Goal: Information Seeking & Learning: Learn about a topic

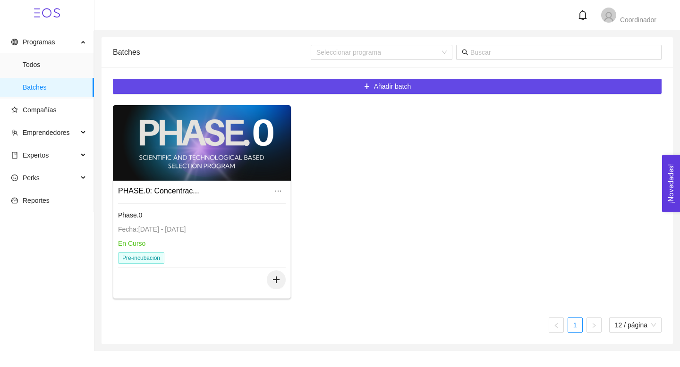
click at [274, 281] on icon "plus" at bounding box center [276, 280] width 9 height 9
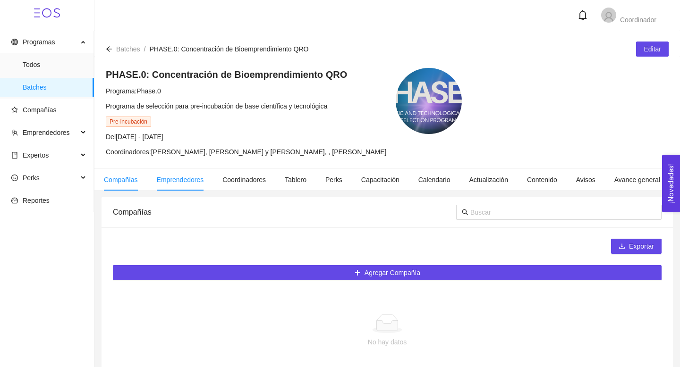
click at [180, 173] on li "Emprendedores" at bounding box center [180, 180] width 66 height 22
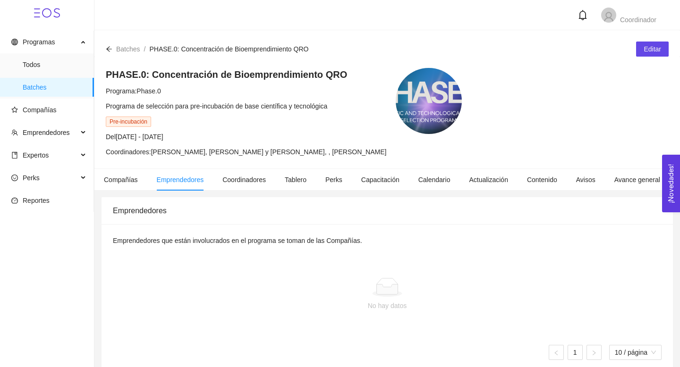
scroll to position [11, 0]
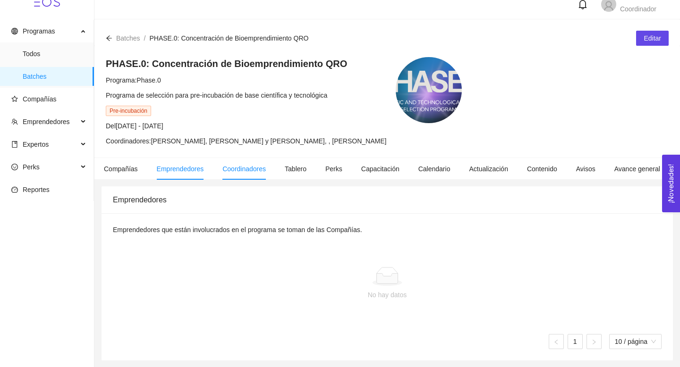
click at [248, 172] on span "Coordinadores" at bounding box center [243, 169] width 43 height 8
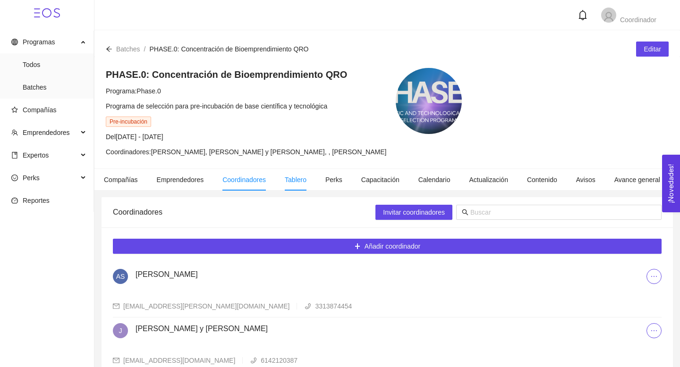
click at [313, 181] on li "Tablero" at bounding box center [295, 180] width 41 height 22
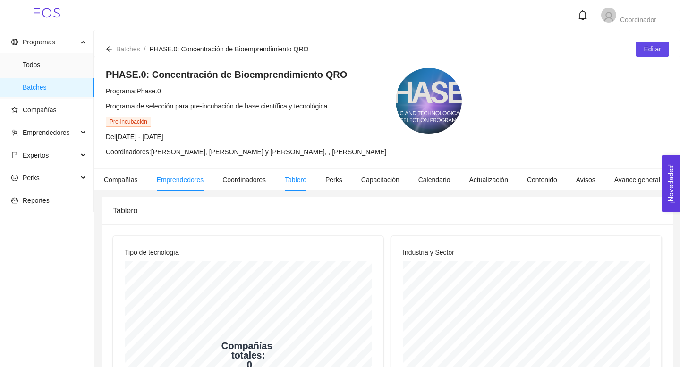
click at [175, 173] on li "Emprendedores" at bounding box center [180, 180] width 66 height 22
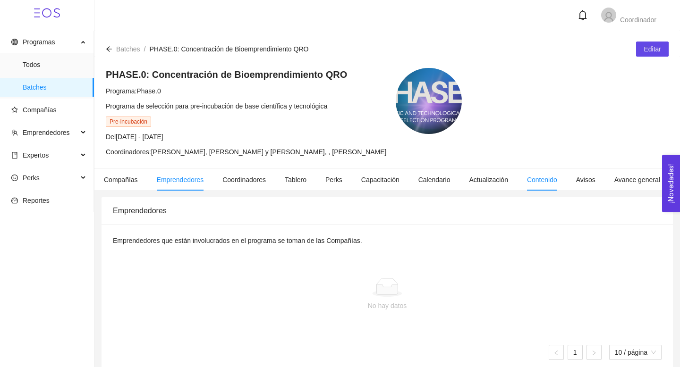
click at [543, 184] on li "Contenido" at bounding box center [542, 180] width 49 height 22
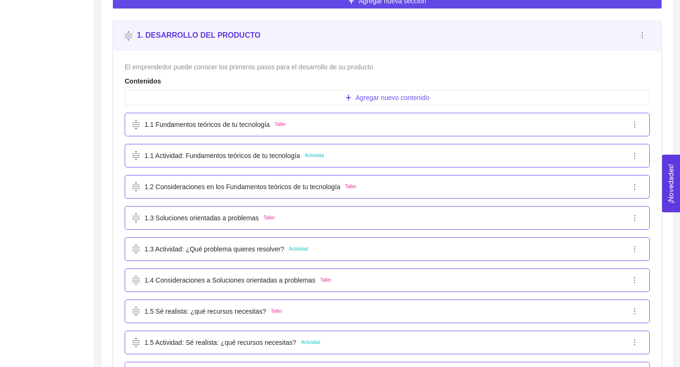
scroll to position [318, 0]
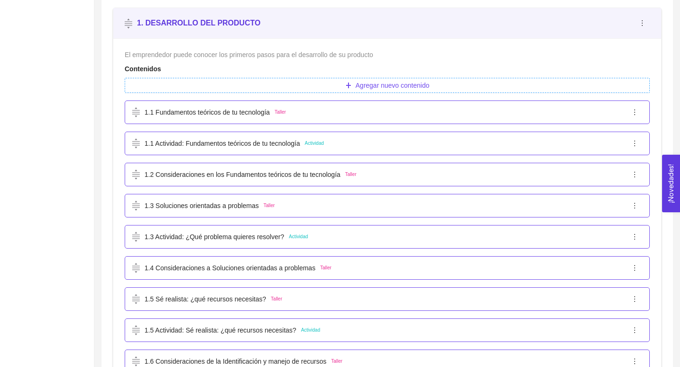
click at [372, 78] on button "Agregar nuevo contenido" at bounding box center [387, 85] width 525 height 15
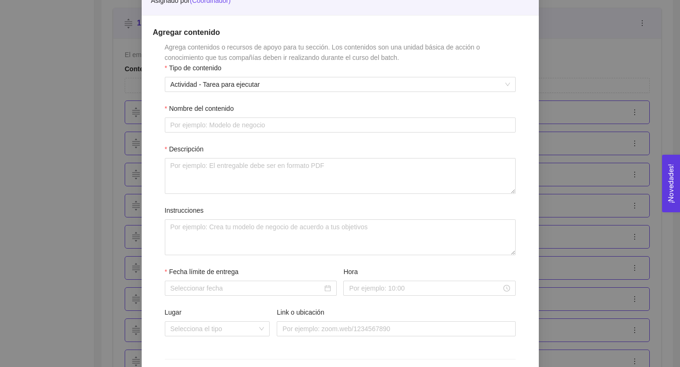
scroll to position [0, 0]
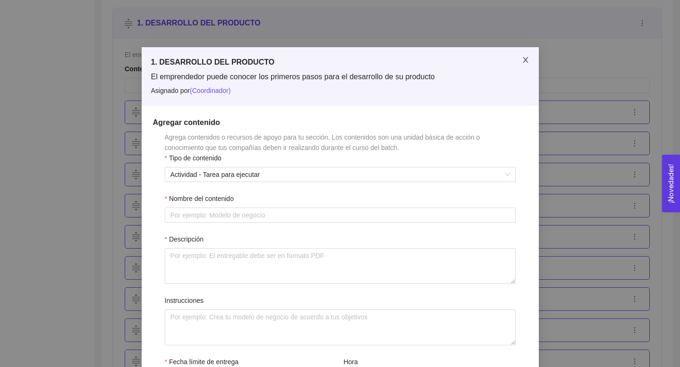
click at [525, 55] on span "Close" at bounding box center [525, 60] width 26 height 26
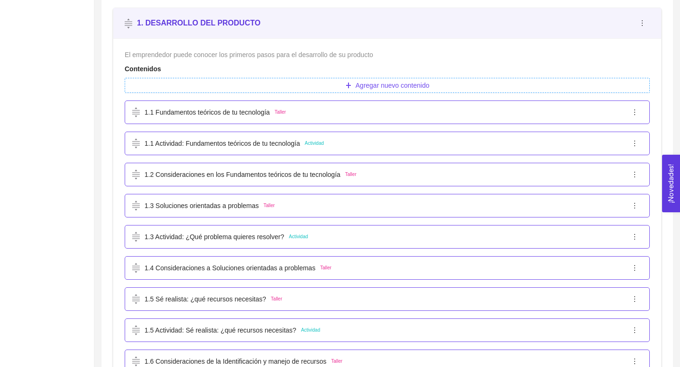
click at [214, 148] on p "1.1 Actividad: Fundamentos teóricos de tu tecnología" at bounding box center [222, 143] width 155 height 10
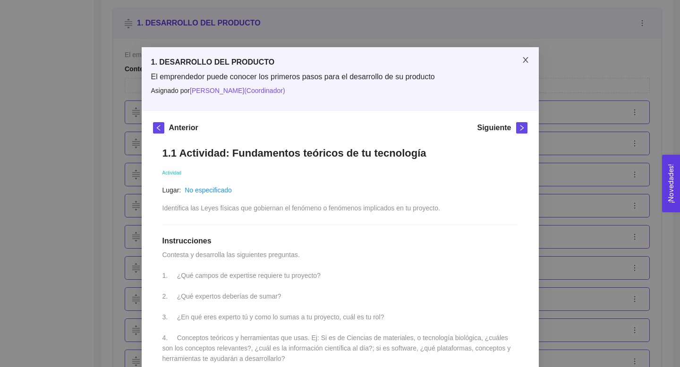
click at [529, 62] on icon "close" at bounding box center [526, 60] width 8 height 8
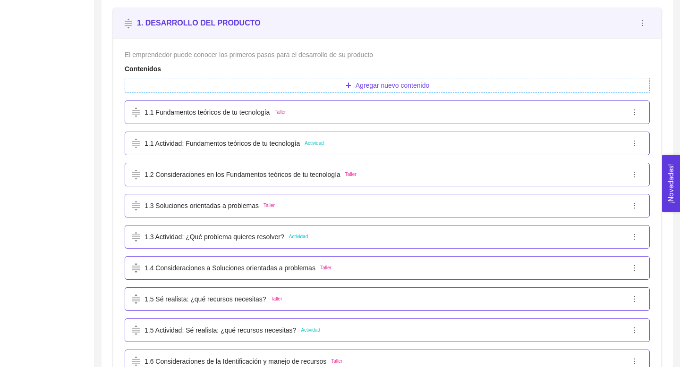
click at [275, 175] on p "1.2 Consideraciones en los Fundamentos teóricos de tu tecnología" at bounding box center [243, 175] width 196 height 10
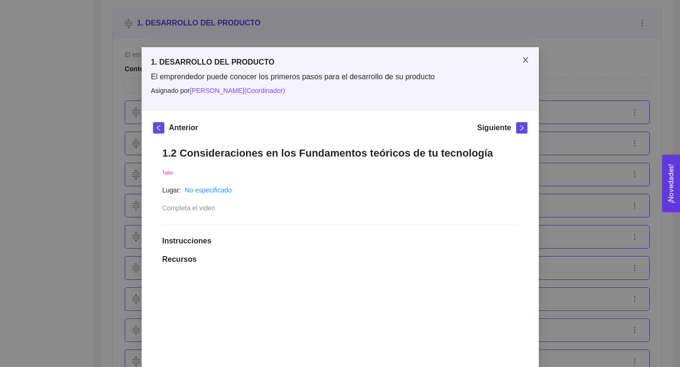
click at [523, 61] on icon "close" at bounding box center [526, 60] width 8 height 8
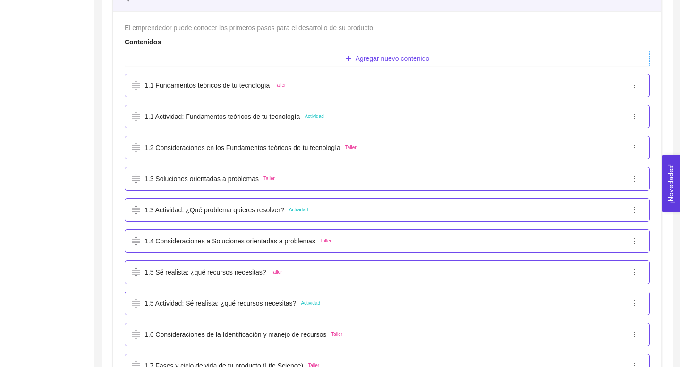
scroll to position [348, 0]
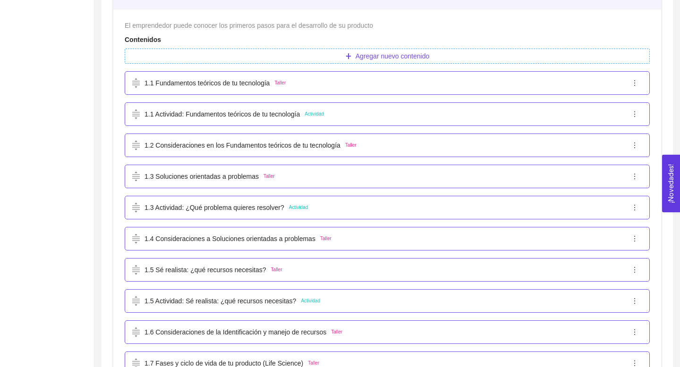
click at [244, 142] on p "1.2 Consideraciones en los Fundamentos teóricos de tu tecnología" at bounding box center [243, 145] width 196 height 10
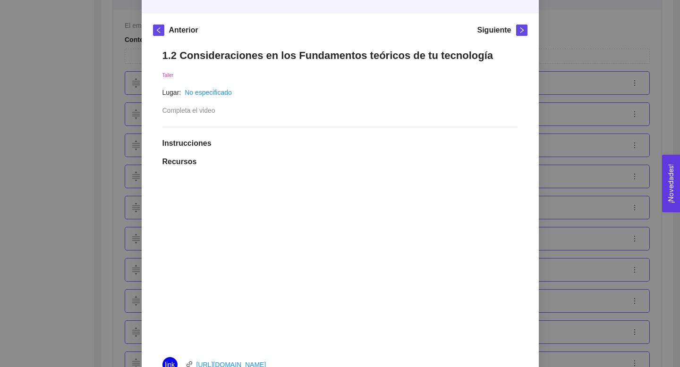
scroll to position [106, 0]
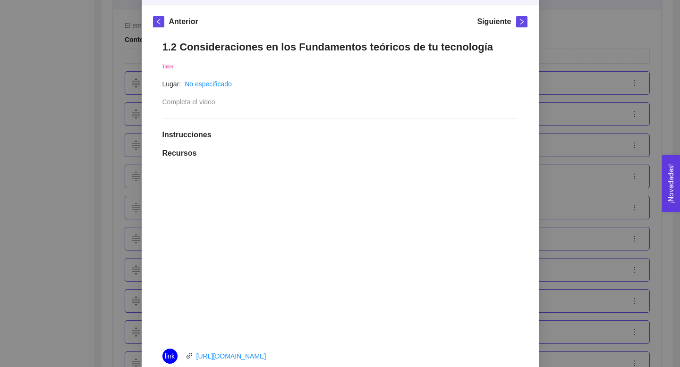
click at [561, 32] on div "1. DESARROLLO DEL PRODUCTO El emprendedor puede conocer los primeros pasos para…" at bounding box center [340, 183] width 680 height 367
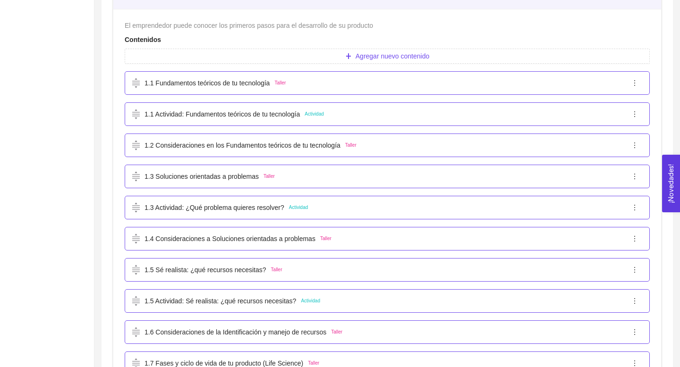
scroll to position [103, 0]
click at [224, 177] on p "1.3 Soluciones orientadas a problemas" at bounding box center [202, 176] width 114 height 10
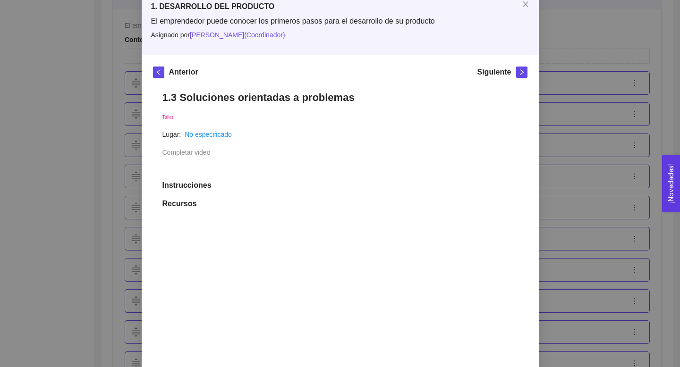
scroll to position [58, 0]
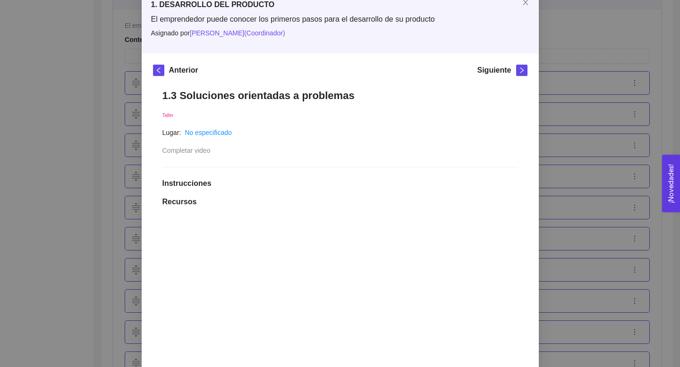
click at [323, 92] on h1 "1.3 Soluciones orientadas a problemas" at bounding box center [340, 95] width 356 height 13
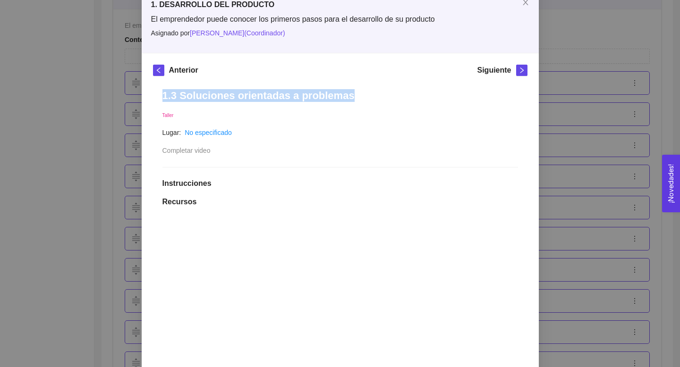
copy h1 "1.3 Soluciones orientadas a problemas"
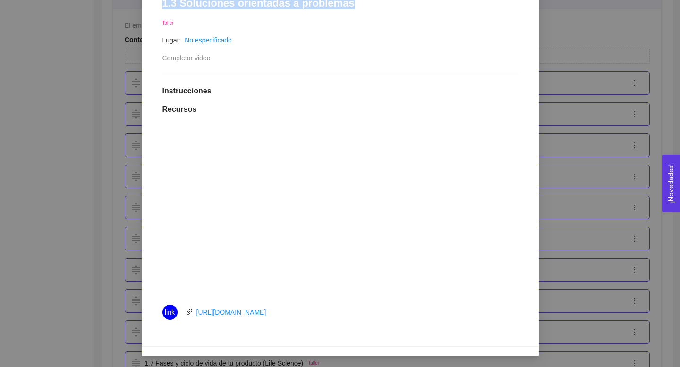
scroll to position [0, 0]
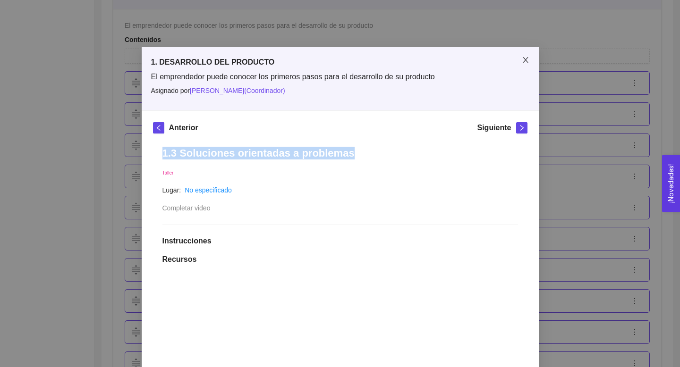
click at [526, 62] on icon "close" at bounding box center [526, 60] width 8 height 8
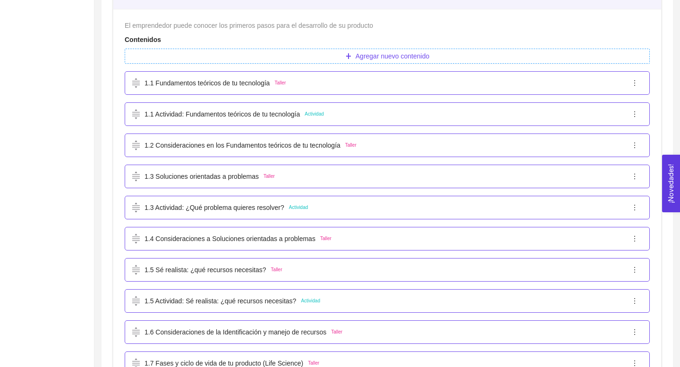
scroll to position [359, 0]
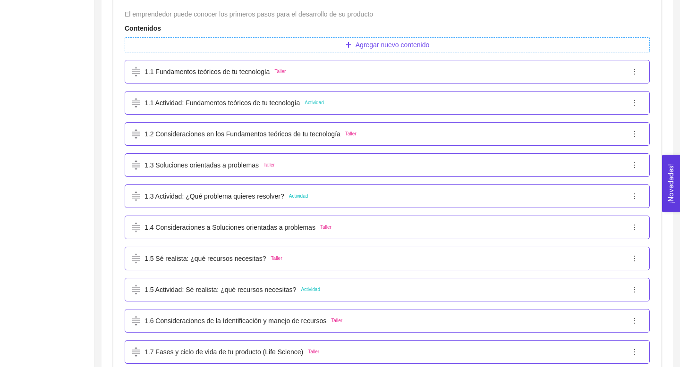
click at [254, 194] on p "1.3 Actividad: ¿Qué problema quieres resolver?" at bounding box center [215, 196] width 140 height 10
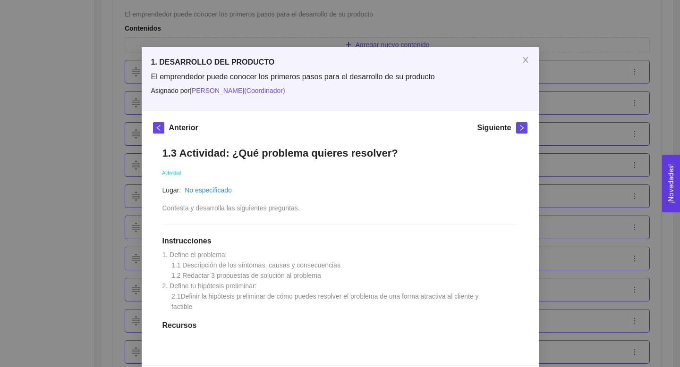
scroll to position [29, 0]
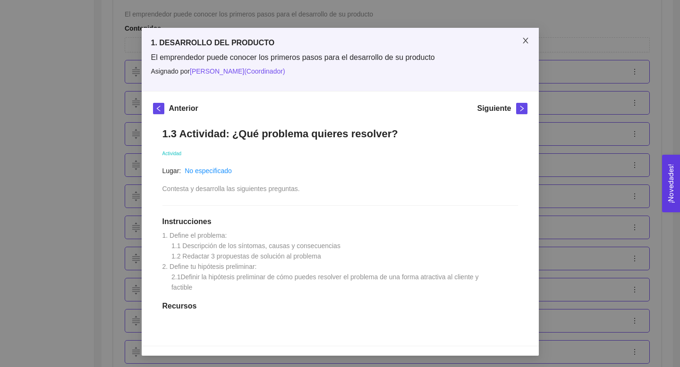
click at [527, 37] on icon "close" at bounding box center [526, 41] width 8 height 8
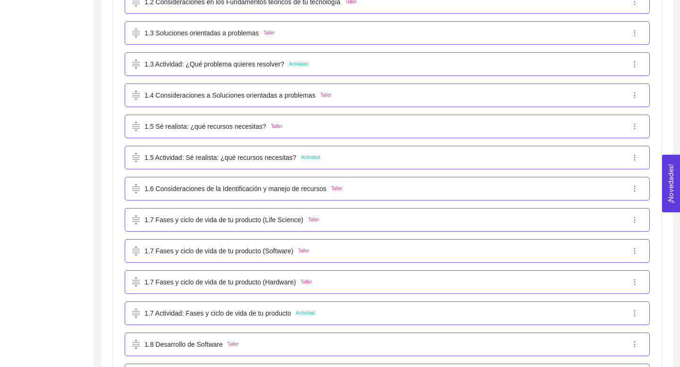
scroll to position [493, 0]
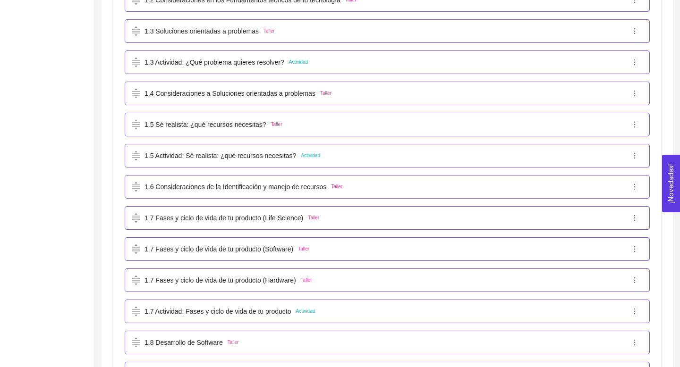
click at [288, 98] on p "1.4 Consideraciones a Soluciones orientadas a problemas" at bounding box center [230, 93] width 171 height 10
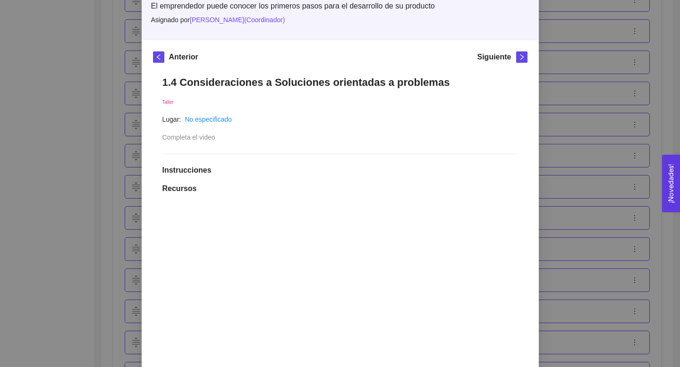
scroll to position [0, 0]
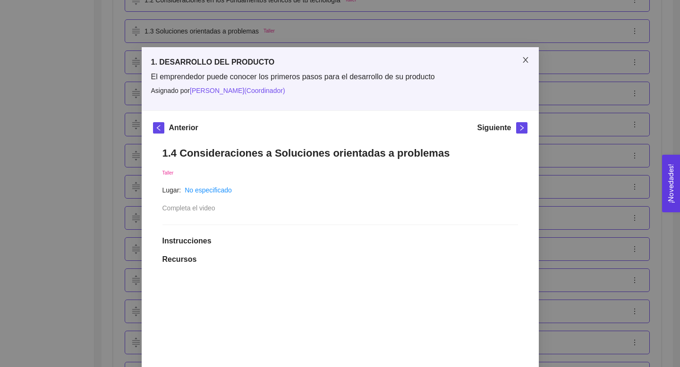
click at [529, 65] on span "Close" at bounding box center [525, 60] width 26 height 26
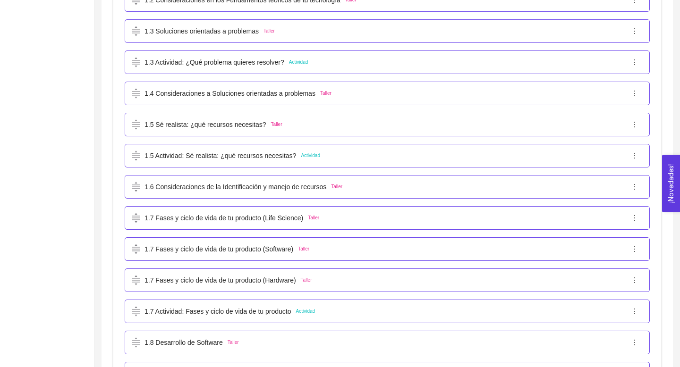
click at [244, 127] on p "1.5 Sé realista: ¿qué recursos necesitas?" at bounding box center [206, 125] width 122 height 10
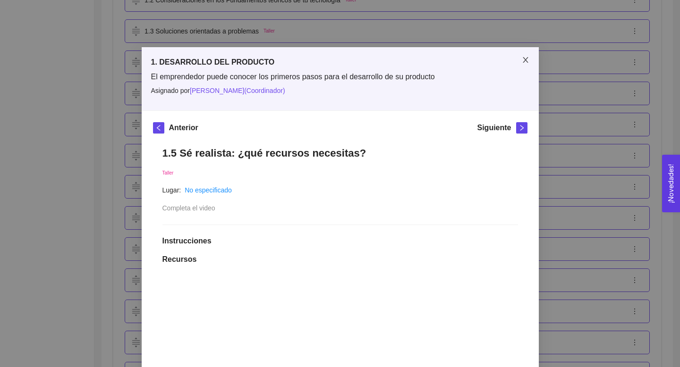
click at [522, 57] on icon "close" at bounding box center [526, 60] width 8 height 8
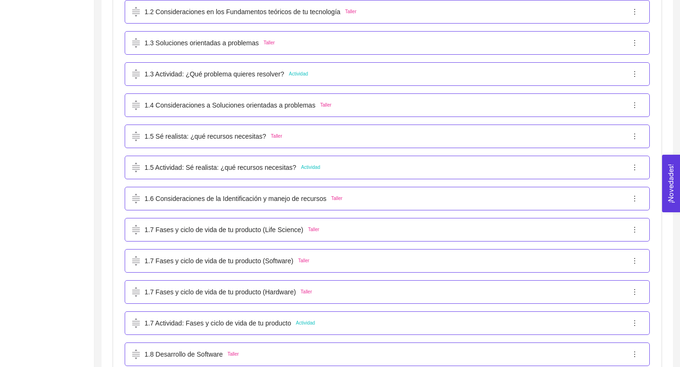
scroll to position [479, 0]
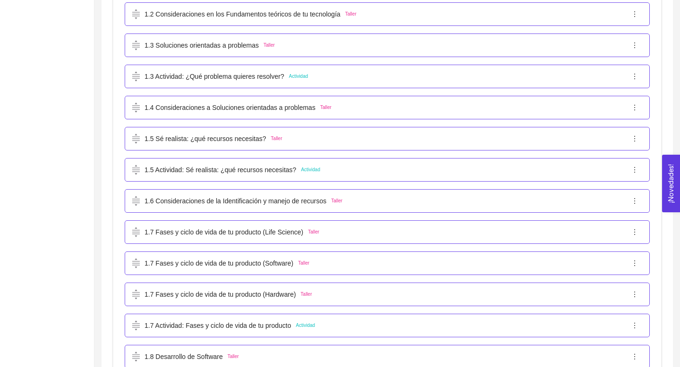
click at [231, 142] on p "1.5 Sé realista: ¿qué recursos necesitas?" at bounding box center [206, 139] width 122 height 10
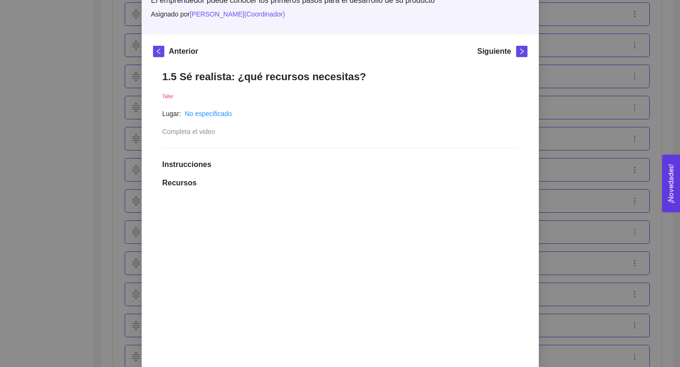
scroll to position [76, 0]
click at [568, 53] on div "1. DESARROLLO DEL PRODUCTO El emprendedor puede conocer los primeros pasos para…" at bounding box center [340, 183] width 680 height 367
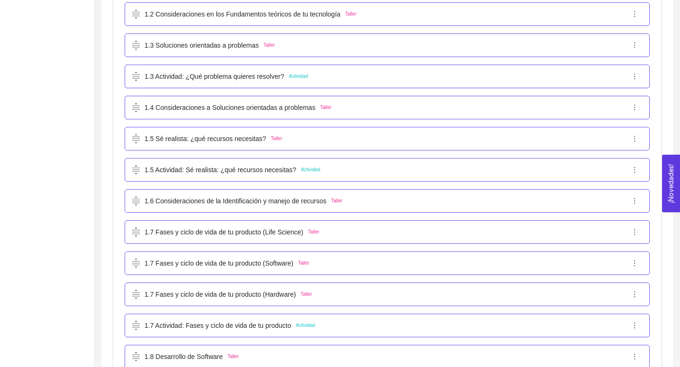
click at [250, 198] on p "1.6 Consideraciones de la Identificación y manejo de recursos" at bounding box center [236, 201] width 182 height 10
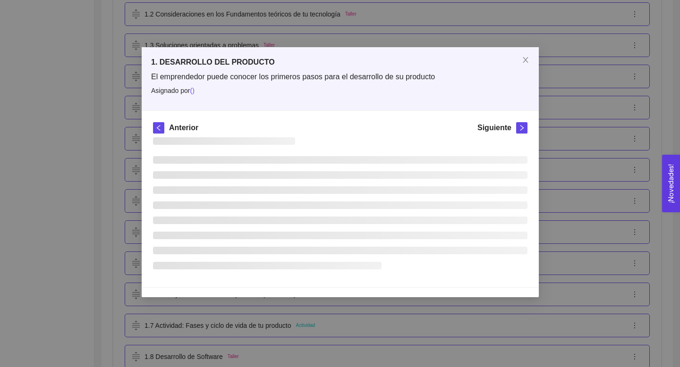
scroll to position [0, 0]
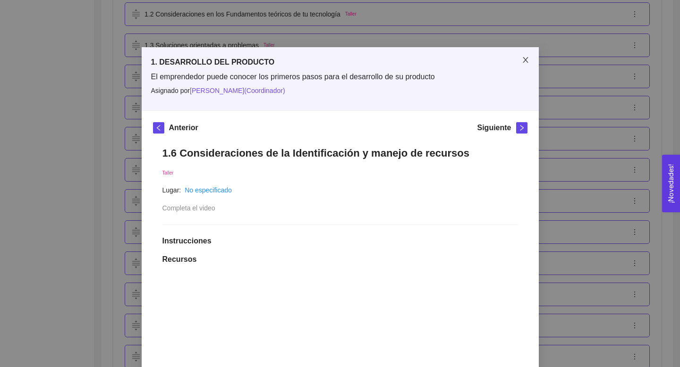
click at [527, 65] on span "Close" at bounding box center [525, 60] width 26 height 26
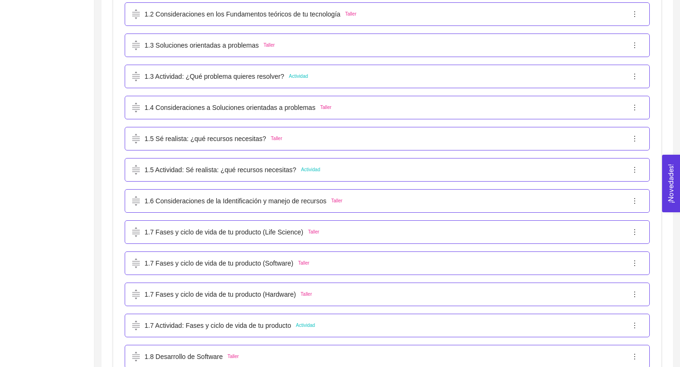
click at [302, 171] on div "1.5 Actividad: Sé realista: ¿qué recursos necesitas? Actividad" at bounding box center [226, 170] width 188 height 10
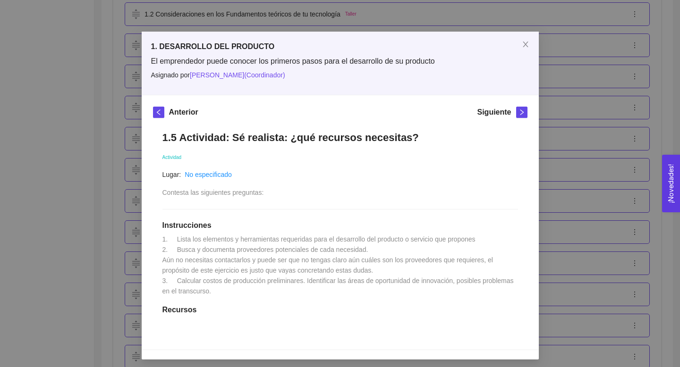
scroll to position [29, 0]
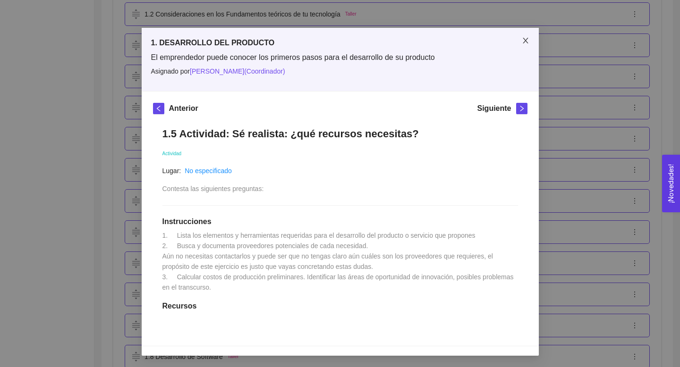
click at [526, 37] on icon "close" at bounding box center [526, 41] width 8 height 8
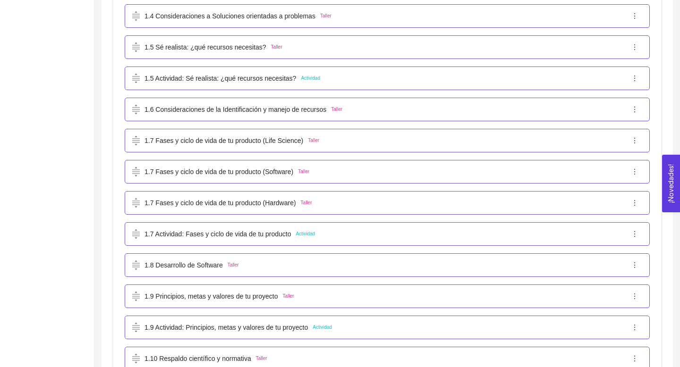
scroll to position [506, 0]
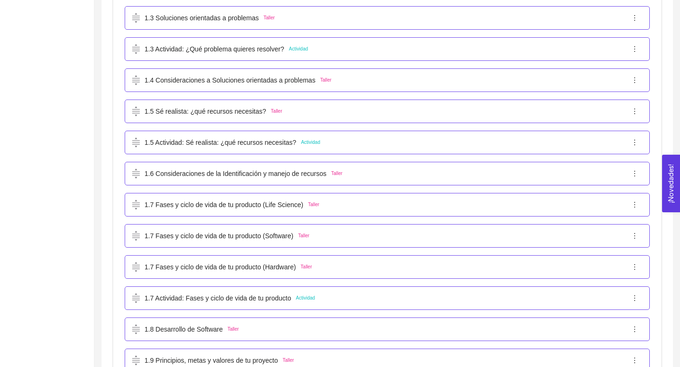
click at [268, 171] on p "1.6 Consideraciones de la Identificación y manejo de recursos" at bounding box center [236, 174] width 182 height 10
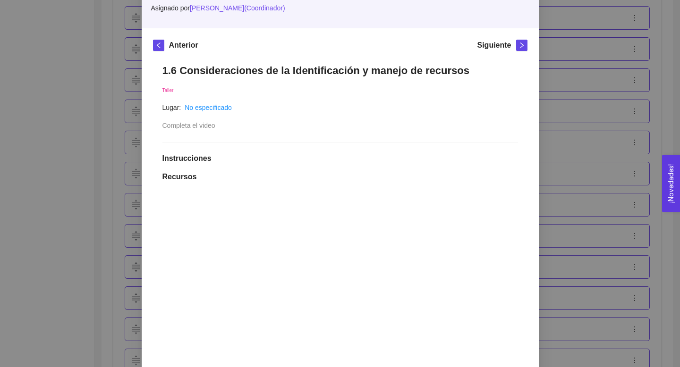
scroll to position [0, 0]
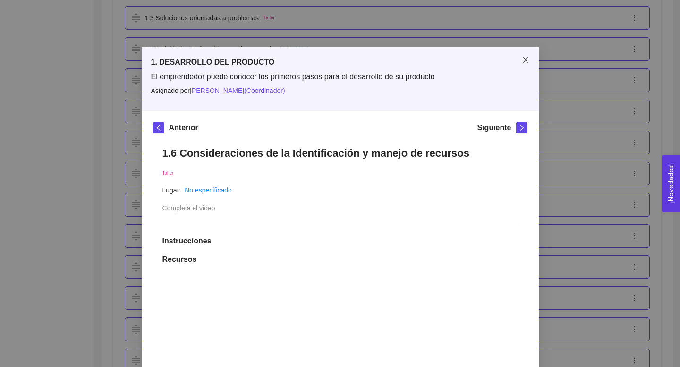
click at [530, 59] on span "Close" at bounding box center [525, 60] width 26 height 26
